Goal: Task Accomplishment & Management: Manage account settings

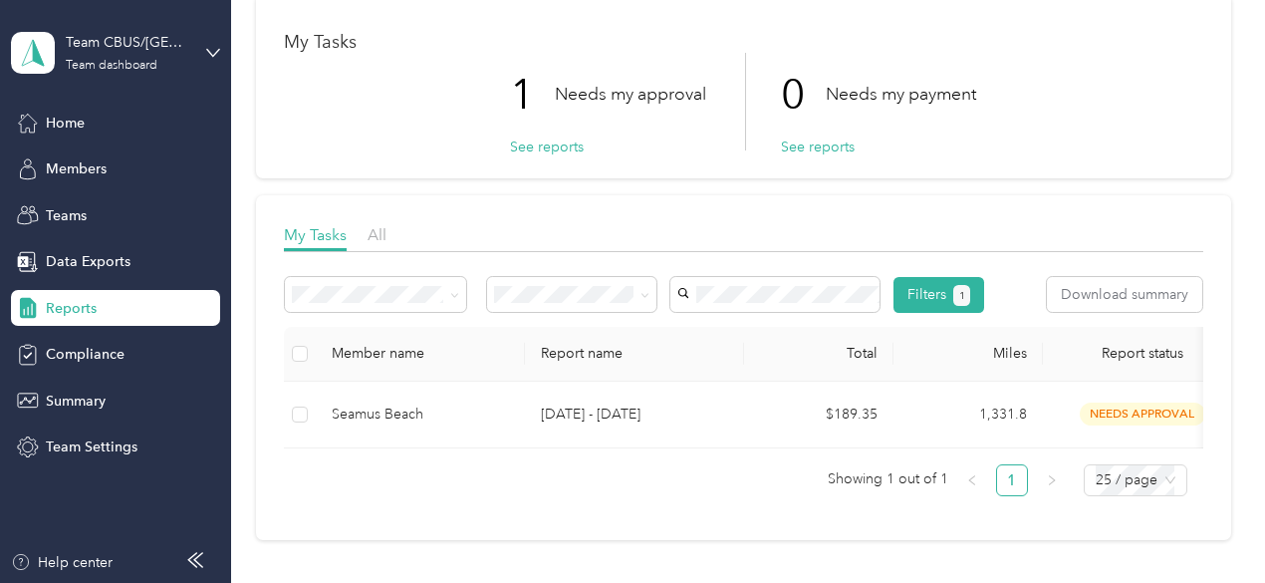
scroll to position [199, 0]
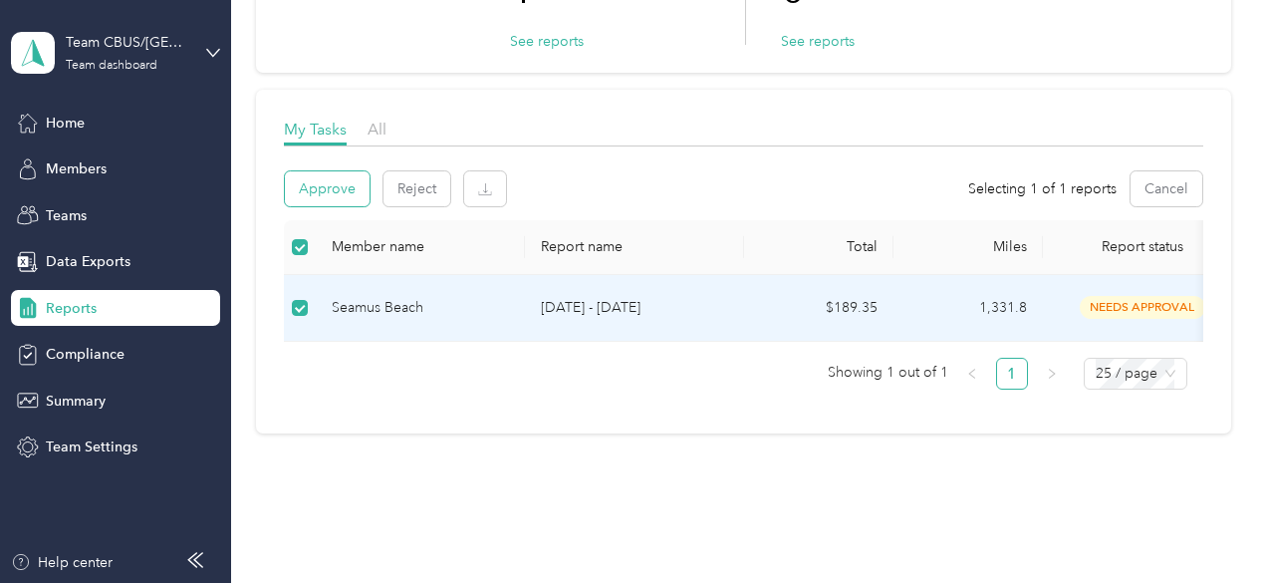
click at [325, 192] on button "Approve" at bounding box center [327, 188] width 85 height 35
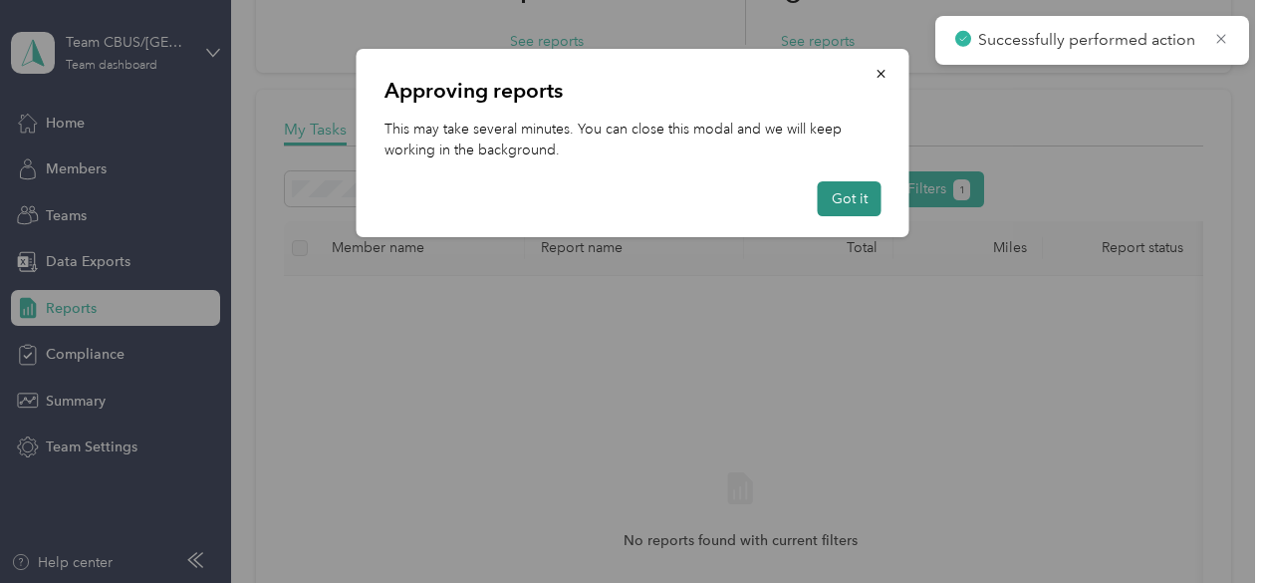
click at [872, 202] on button "Got it" at bounding box center [850, 198] width 64 height 35
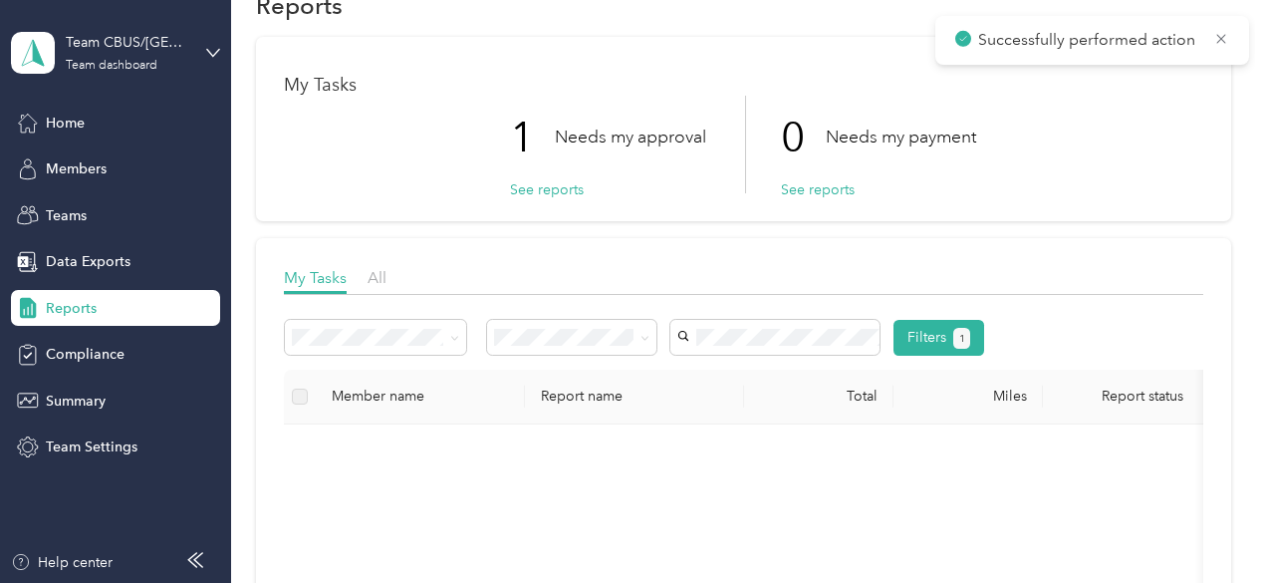
scroll to position [0, 0]
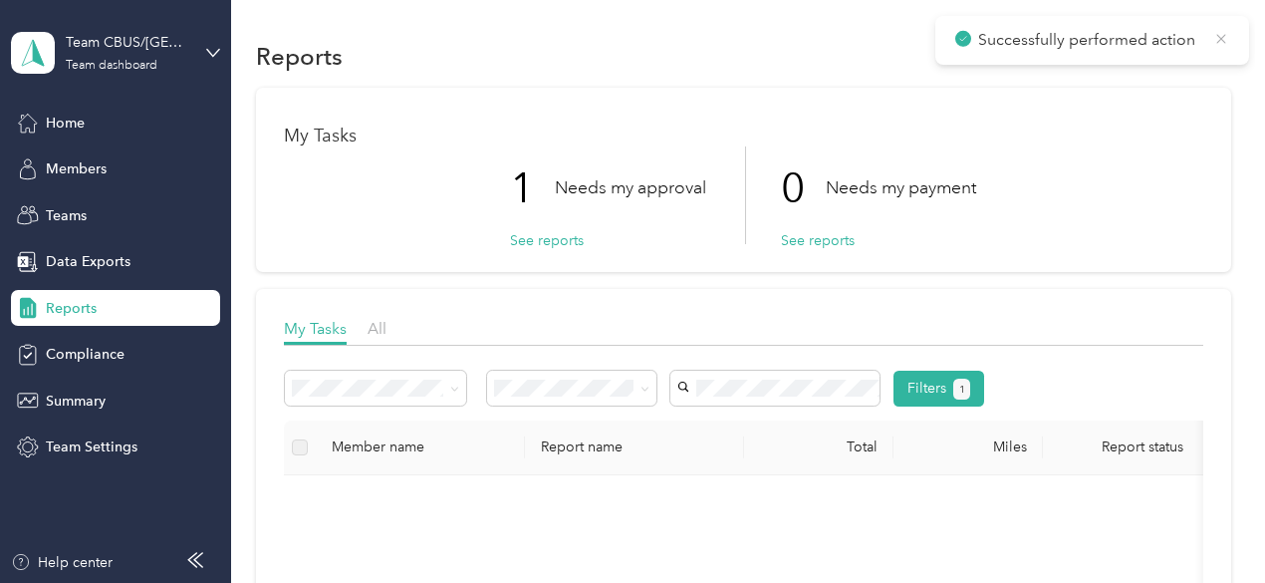
click at [1219, 33] on icon at bounding box center [1221, 39] width 16 height 18
click at [526, 246] on button "See reports" at bounding box center [547, 240] width 74 height 21
click at [560, 238] on button "See reports" at bounding box center [547, 240] width 74 height 21
click at [74, 299] on span "Reports" at bounding box center [71, 308] width 51 height 21
click at [965, 386] on span "1" at bounding box center [962, 389] width 6 height 18
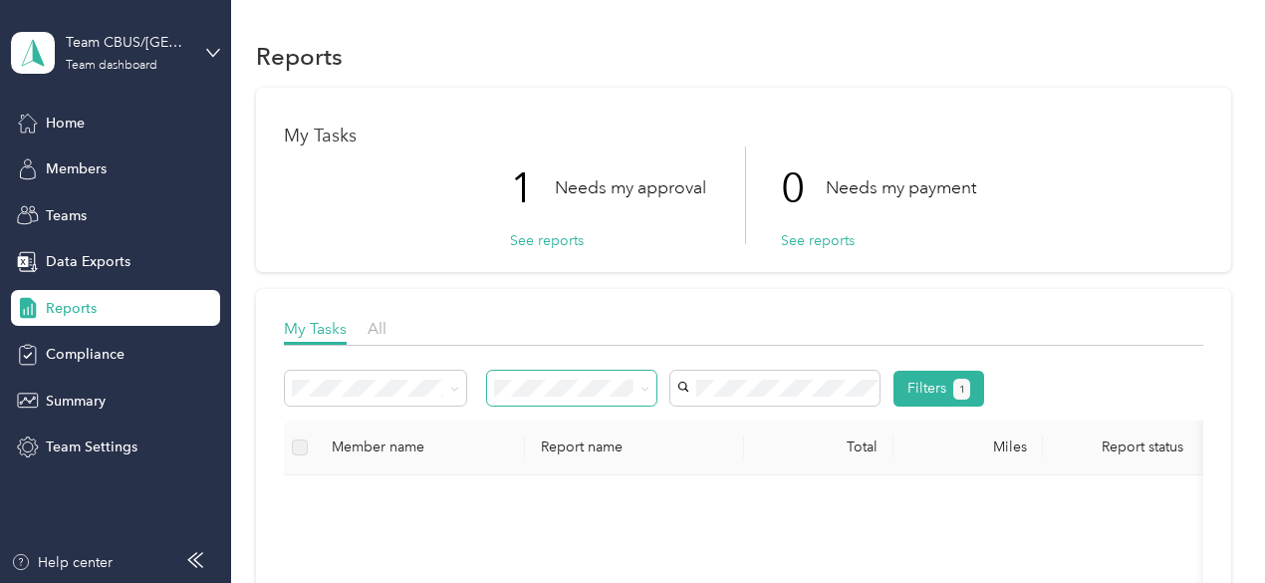
click at [643, 390] on icon at bounding box center [644, 388] width 9 height 9
click at [512, 160] on li "All" at bounding box center [572, 154] width 170 height 35
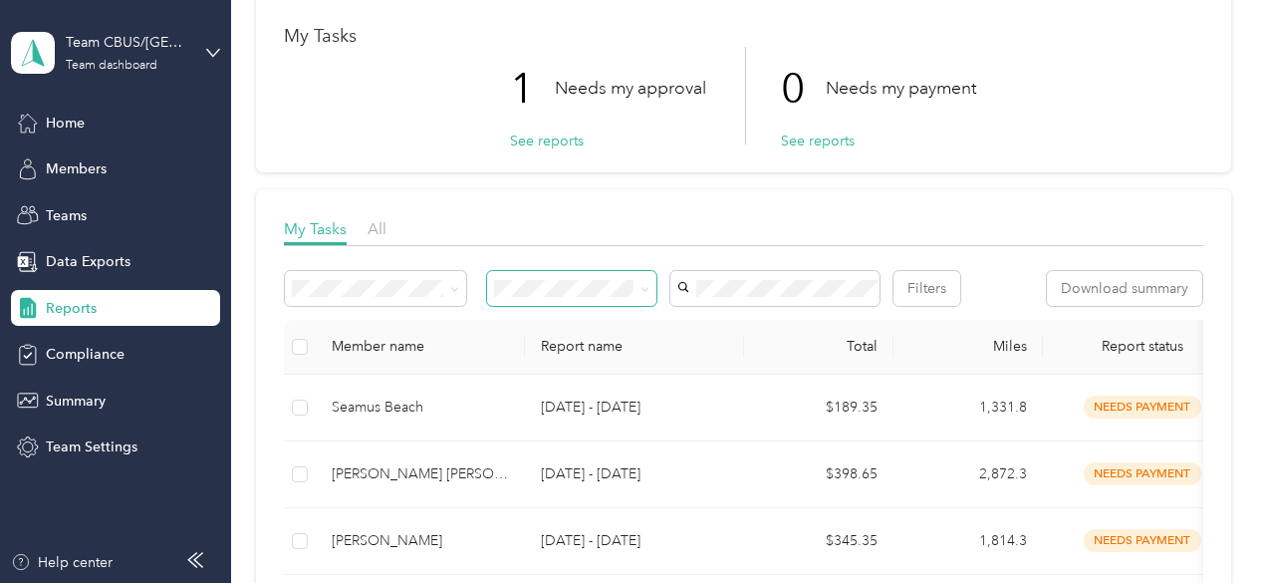
scroll to position [199, 0]
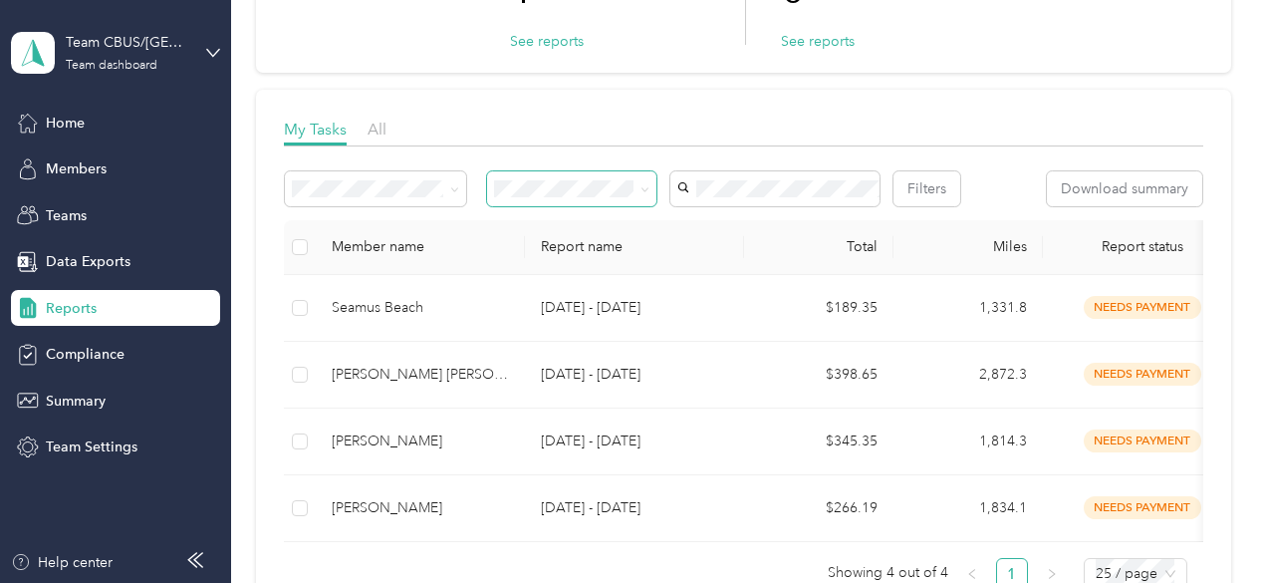
click at [645, 196] on span at bounding box center [641, 188] width 16 height 21
click at [645, 186] on icon at bounding box center [644, 189] width 9 height 9
click at [612, 254] on span "Needs my approval" at bounding box center [563, 257] width 125 height 17
